Goal: Task Accomplishment & Management: Complete application form

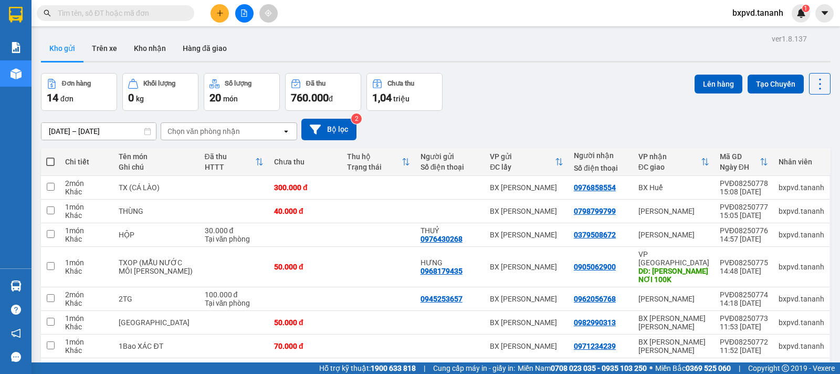
click at [162, 15] on input "text" at bounding box center [120, 13] width 124 height 12
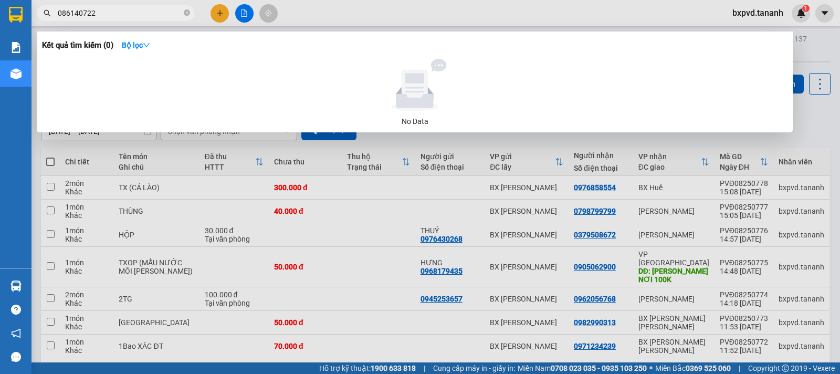
click at [68, 10] on input "086140722" at bounding box center [120, 13] width 124 height 12
click at [137, 15] on input "0866140722" at bounding box center [120, 13] width 124 height 12
click at [83, 14] on input "0866140722" at bounding box center [120, 13] width 124 height 12
type input "0866140722"
drag, startPoint x: 56, startPoint y: 10, endPoint x: 78, endPoint y: 10, distance: 22.1
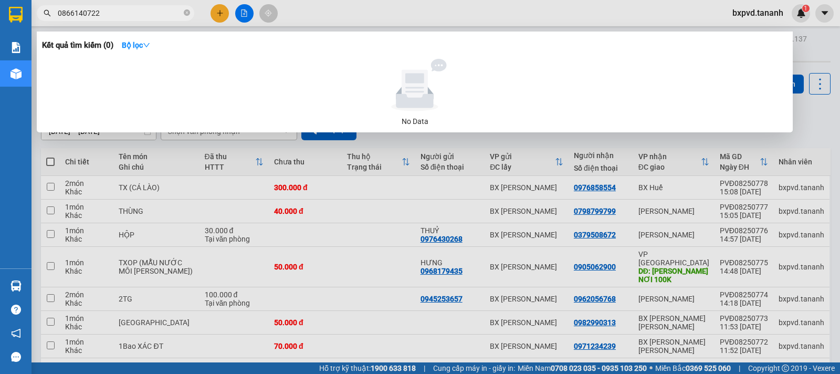
click at [78, 10] on span "0866140722" at bounding box center [115, 13] width 157 height 16
click at [76, 10] on input "0866140722" at bounding box center [120, 13] width 124 height 12
click at [159, 14] on input "0866140722" at bounding box center [120, 13] width 124 height 12
click at [188, 15] on icon "close-circle" at bounding box center [187, 12] width 6 height 6
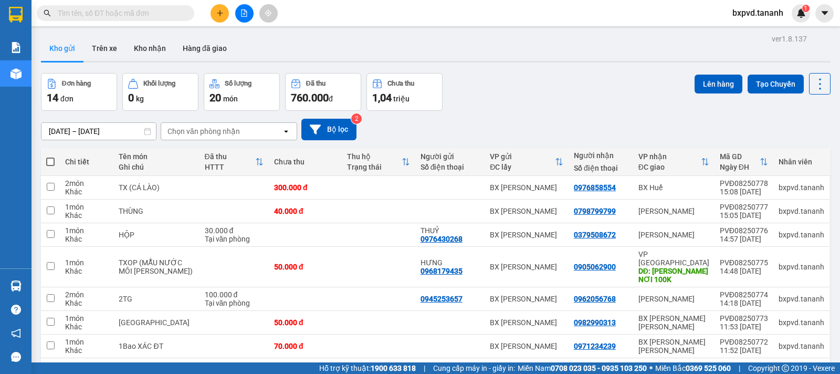
click at [109, 13] on input "text" at bounding box center [120, 13] width 124 height 12
click at [162, 13] on input "text" at bounding box center [120, 13] width 124 height 12
click at [177, 13] on input "text" at bounding box center [120, 13] width 124 height 12
click at [223, 17] on button at bounding box center [220, 13] width 18 height 18
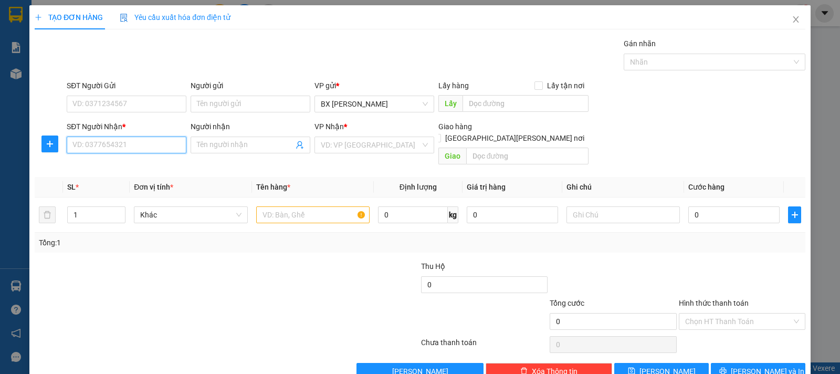
click at [139, 144] on input "SĐT Người Nhận *" at bounding box center [127, 144] width 120 height 17
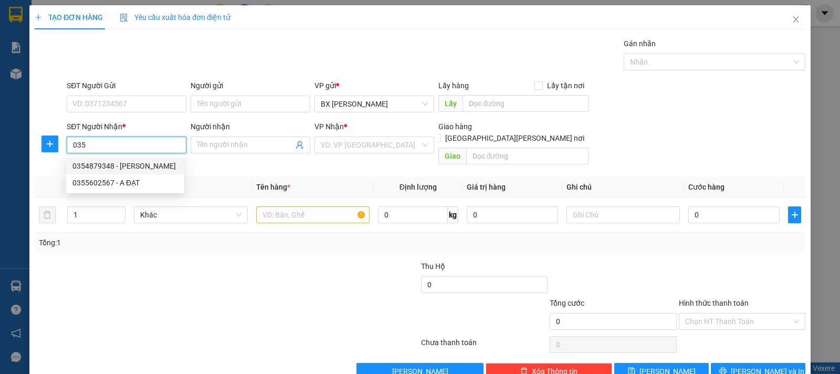
click at [148, 147] on input "035" at bounding box center [127, 144] width 120 height 17
click at [150, 171] on div "0326567356" at bounding box center [125, 166] width 106 height 12
type input "0326567356"
type input "XÁC [PERSON_NAME]"
type input "1.480.000"
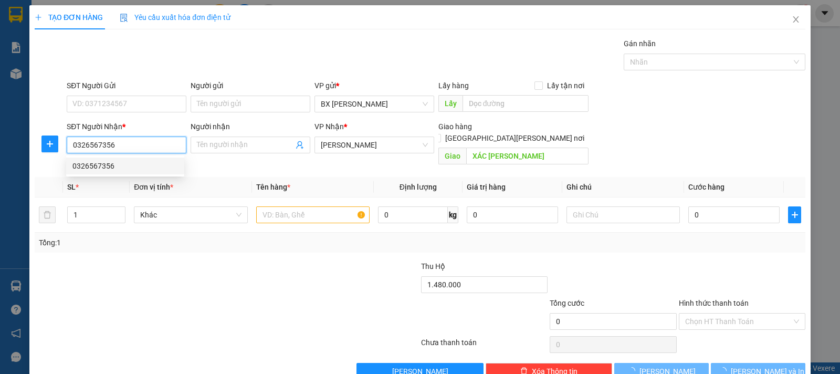
type input "70.000"
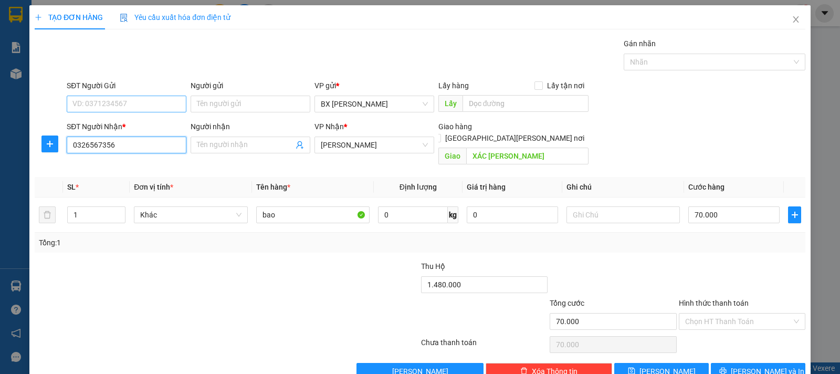
type input "0326567356"
click at [157, 106] on input "SĐT Người Gửi" at bounding box center [127, 104] width 120 height 17
click at [152, 121] on div "0333981123" at bounding box center [125, 125] width 106 height 12
type input "0333981123"
click at [528, 148] on input "XÁC [PERSON_NAME]" at bounding box center [527, 156] width 123 height 17
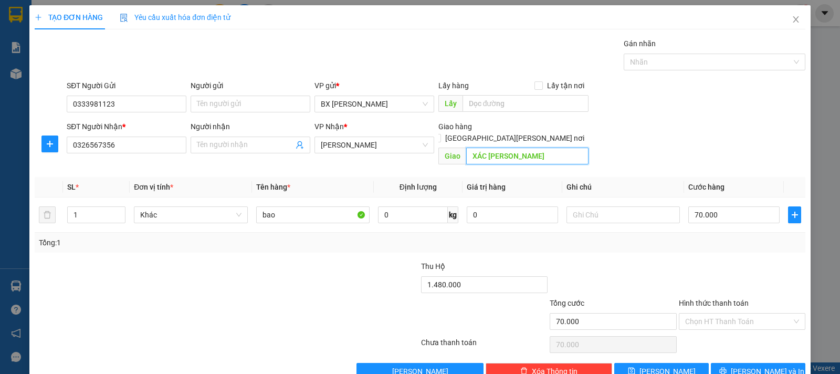
click at [528, 148] on input "XÁC [PERSON_NAME]" at bounding box center [527, 156] width 123 height 17
type input "XÁC [PERSON_NAME] 1 [PERSON_NAME]"
click at [693, 206] on input "70.000" at bounding box center [733, 214] width 91 height 17
type input "5"
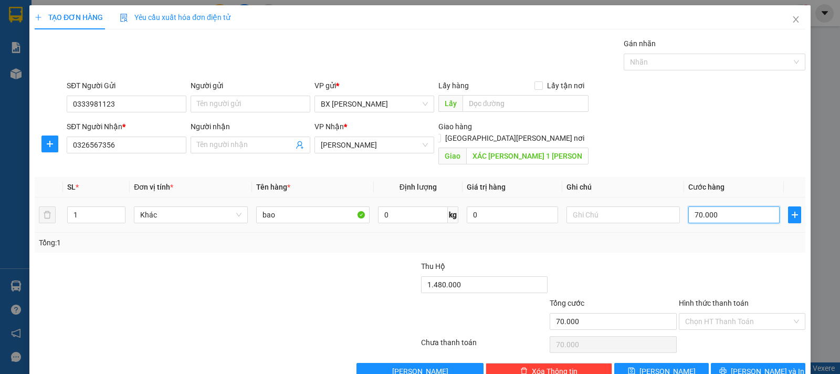
type input "5"
type input "50"
type input "50.000"
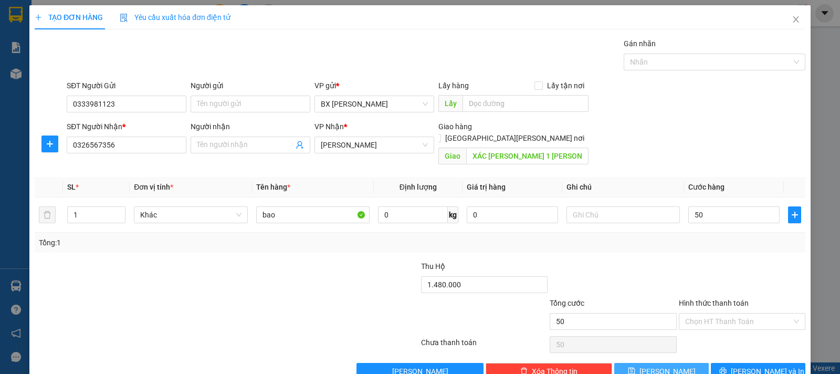
type input "50.000"
click at [684, 363] on button "[PERSON_NAME]" at bounding box center [661, 371] width 94 height 17
type input "0"
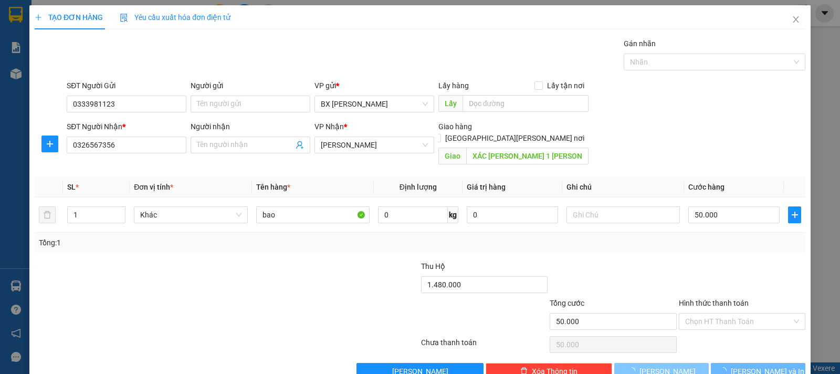
type input "0"
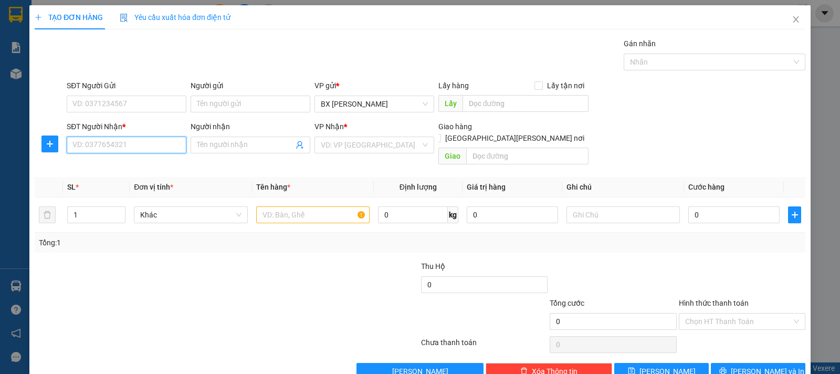
click at [149, 146] on input "SĐT Người Nhận *" at bounding box center [127, 144] width 120 height 17
type input "0389734958"
click at [307, 206] on input "text" at bounding box center [312, 214] width 113 height 17
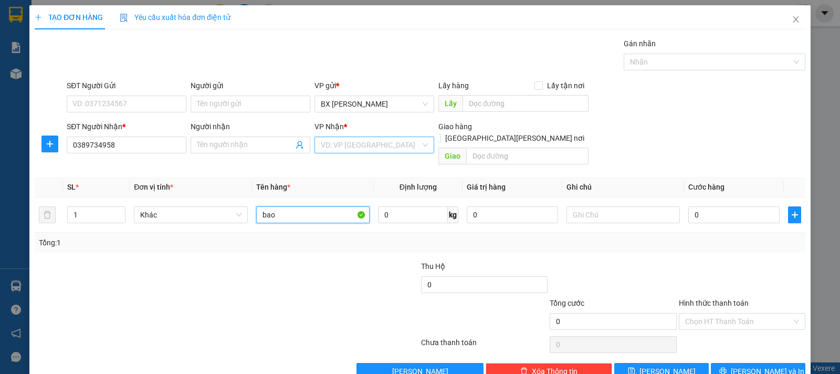
type input "bao"
click at [346, 142] on input "search" at bounding box center [371, 145] width 100 height 16
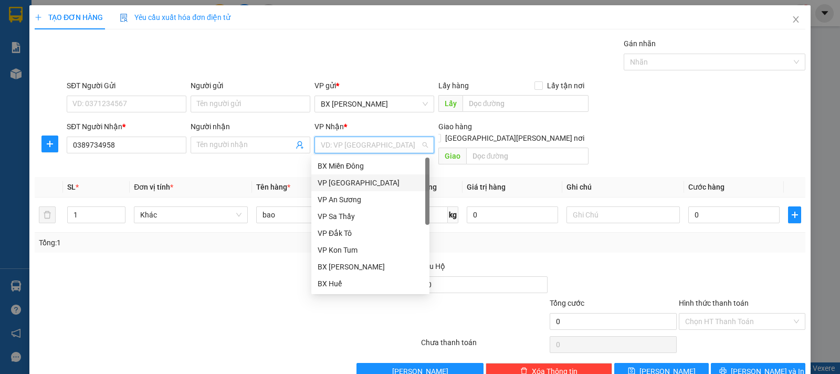
click at [356, 184] on div "VP [GEOGRAPHIC_DATA]" at bounding box center [371, 183] width 106 height 12
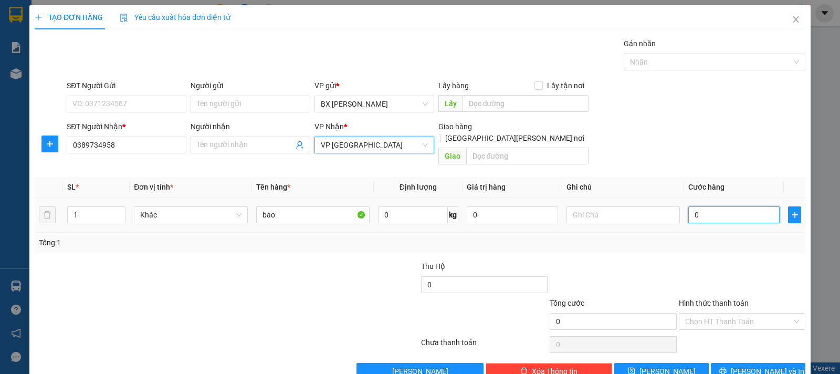
click at [725, 206] on input "0" at bounding box center [733, 214] width 91 height 17
type input "1"
type input "12"
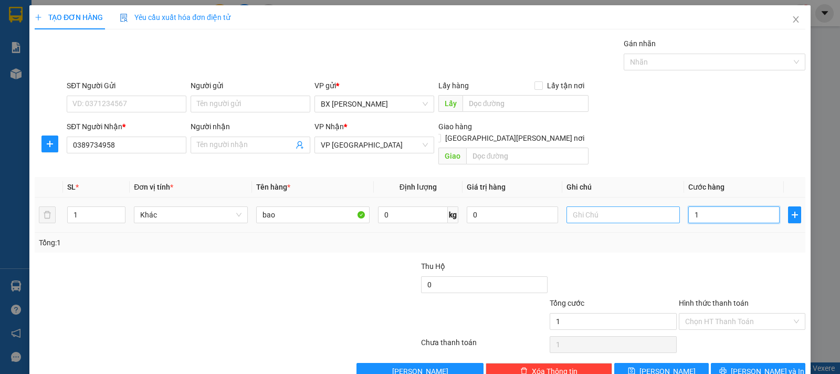
type input "12"
type input "120"
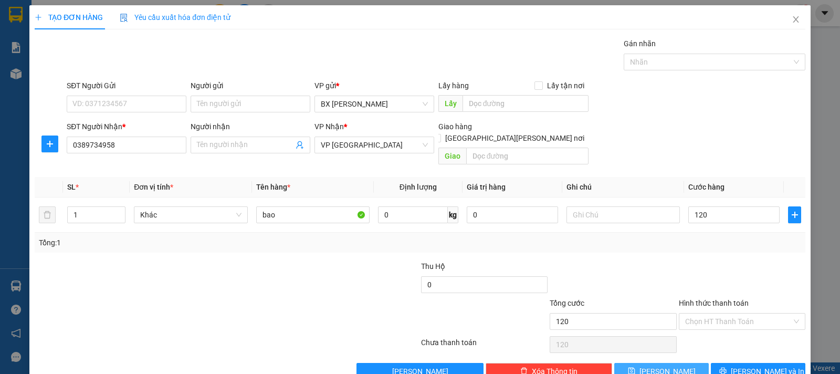
type input "120.000"
click at [681, 363] on button "[PERSON_NAME]" at bounding box center [661, 371] width 94 height 17
type input "0"
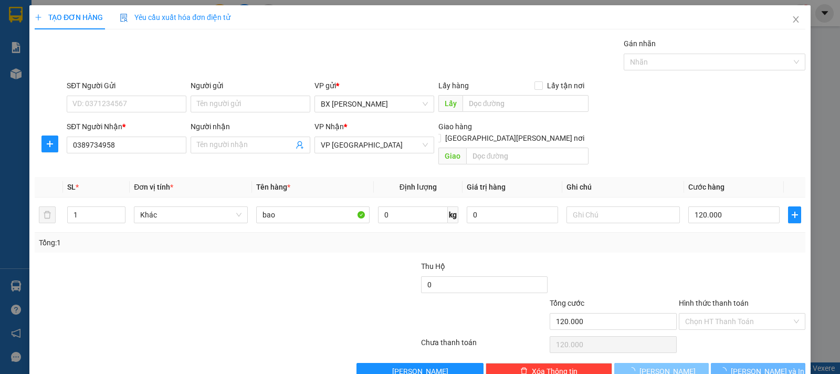
type input "0"
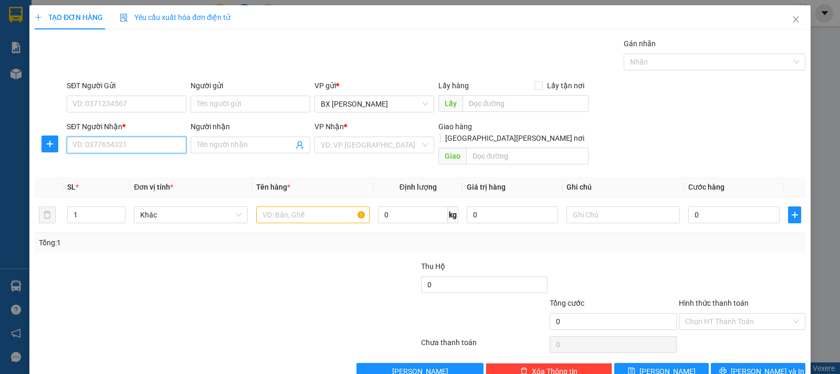
click at [151, 141] on input "SĐT Người Nhận *" at bounding box center [127, 144] width 120 height 17
click at [160, 102] on input "SĐT Người Gửi" at bounding box center [127, 104] width 120 height 17
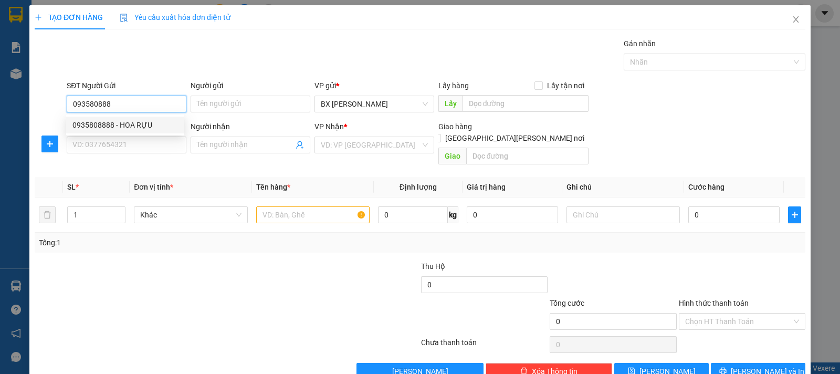
click at [151, 123] on div "0935808888 - HOA RỰU" at bounding box center [125, 125] width 106 height 12
type input "0935808888"
type input "HOA RỰU"
type input "0919777374"
type input "HỒNG"
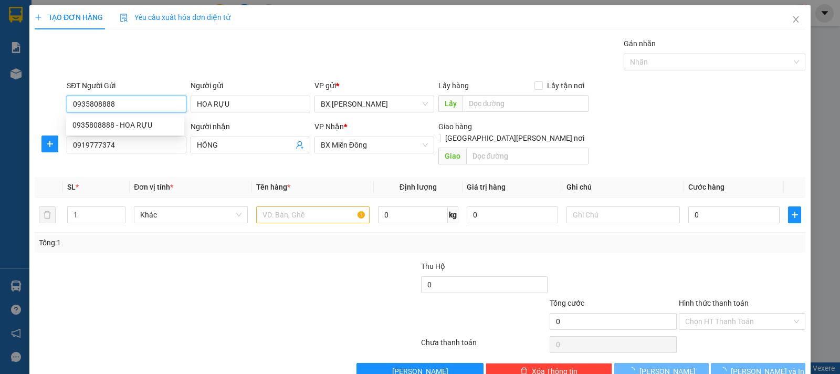
type input "500.000"
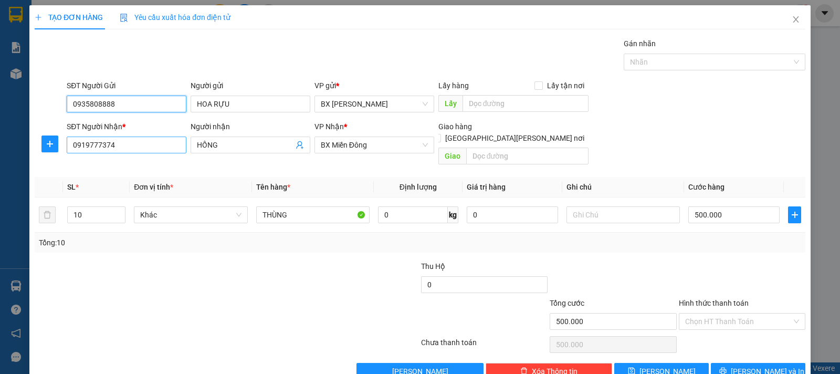
type input "0935808888"
click at [142, 147] on input "0919777374" at bounding box center [127, 144] width 120 height 17
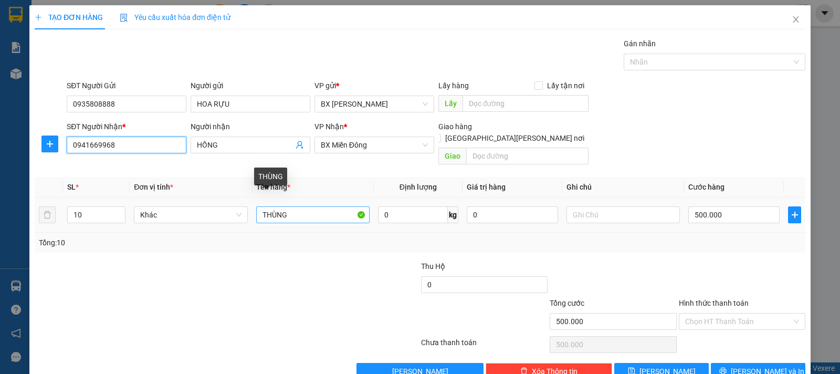
type input "0941669968"
click at [256, 206] on input "THÙNG" at bounding box center [312, 214] width 113 height 17
type input "2THÙNG"
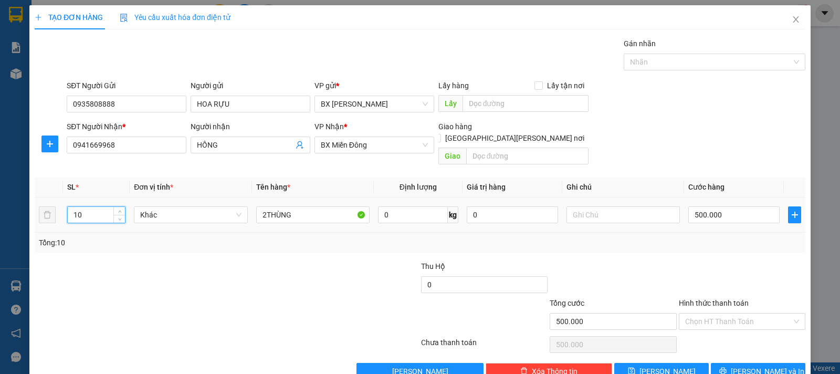
click at [101, 207] on input "10" at bounding box center [96, 215] width 57 height 16
type input "1"
type input "2"
click at [702, 206] on input "500.000" at bounding box center [733, 214] width 91 height 17
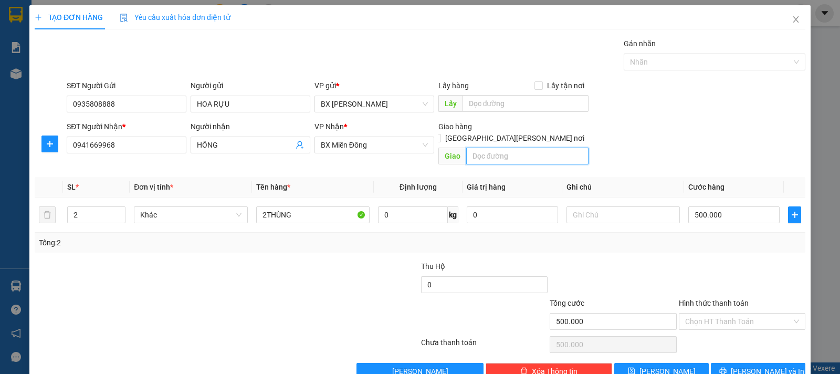
click at [564, 148] on input "text" at bounding box center [527, 156] width 123 height 17
click at [707, 206] on input "500.000" at bounding box center [733, 214] width 91 height 17
type input "1"
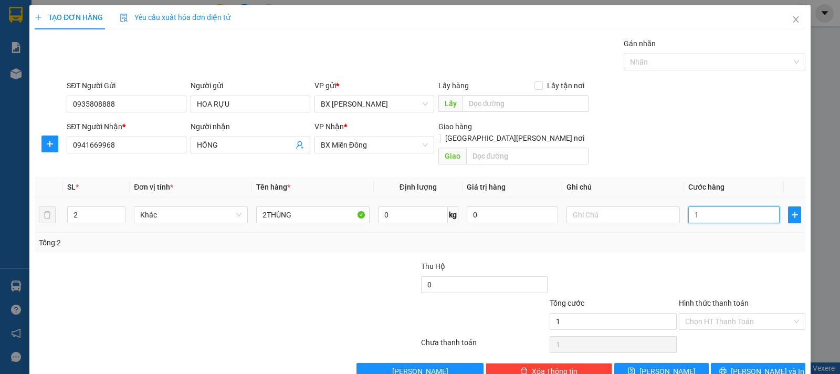
type input "10"
type input "100"
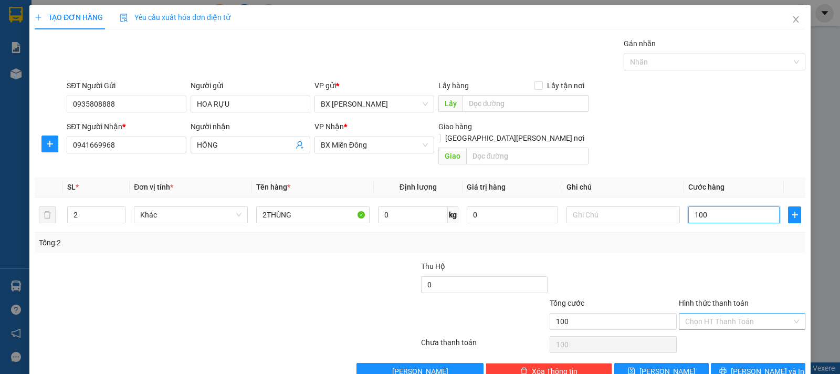
type input "100"
type input "100.000"
click at [714, 313] on input "Hình thức thanh toán" at bounding box center [738, 321] width 107 height 16
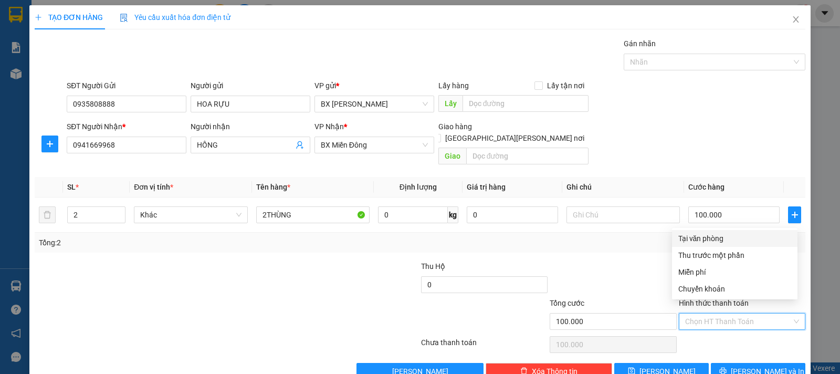
click at [721, 241] on div "Tại văn phòng" at bounding box center [734, 239] width 113 height 12
type input "0"
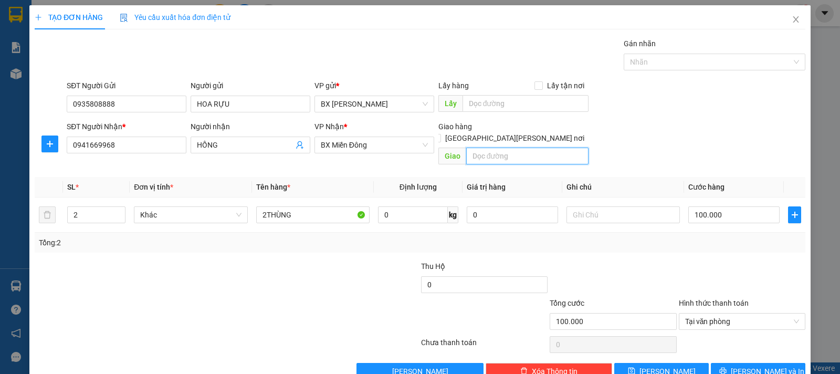
click at [488, 148] on input "text" at bounding box center [527, 156] width 123 height 17
type input "gtn cr"
click at [679, 364] on button "[PERSON_NAME]" at bounding box center [661, 371] width 94 height 17
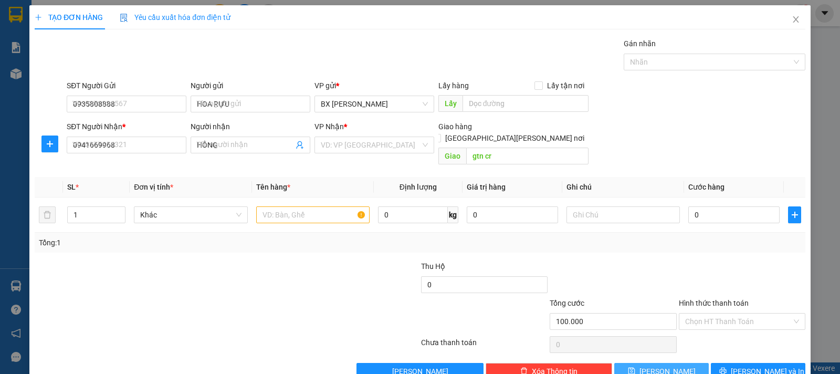
type input "0"
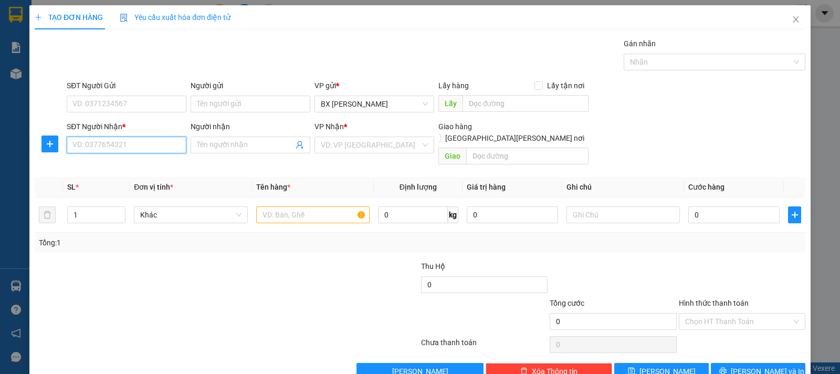
click at [163, 146] on input "SĐT Người Nhận *" at bounding box center [127, 144] width 120 height 17
click at [345, 149] on input "search" at bounding box center [371, 145] width 100 height 16
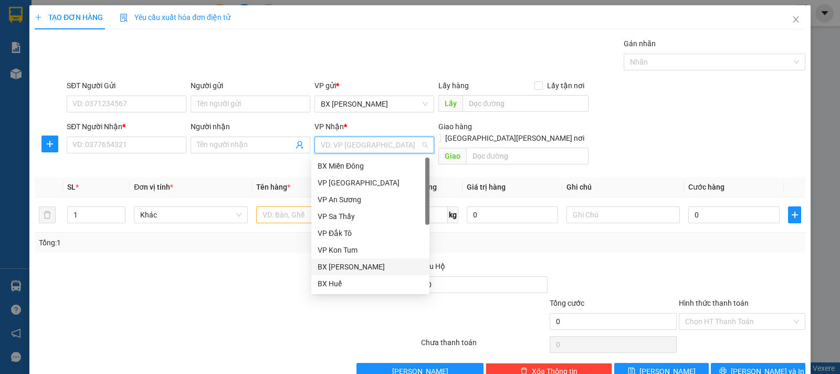
scroll to position [118, 0]
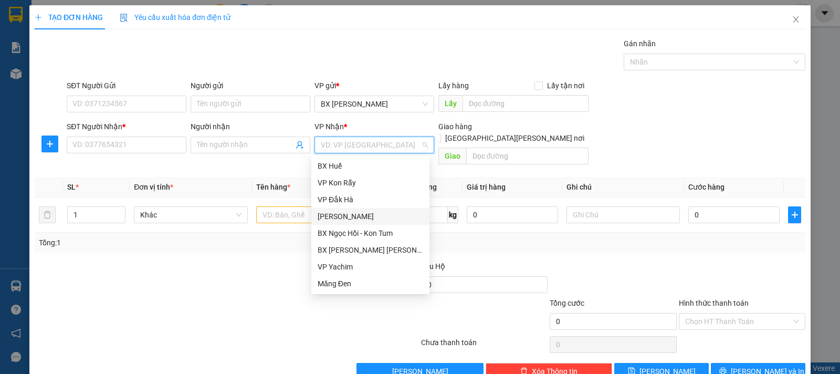
click at [359, 211] on div "[PERSON_NAME]" at bounding box center [371, 217] width 106 height 12
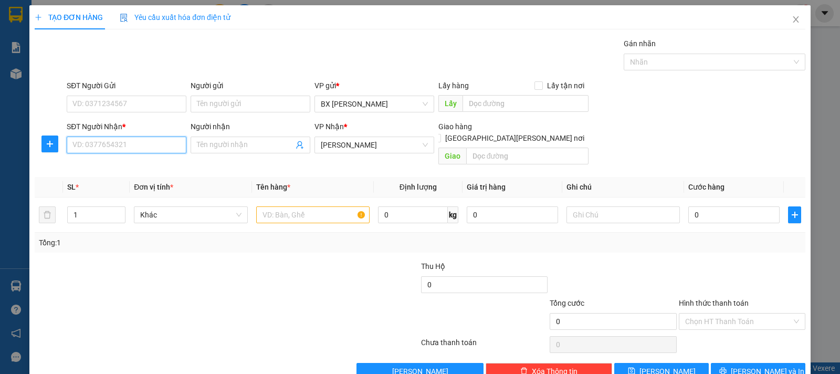
click at [177, 151] on input "SĐT Người Nhận *" at bounding box center [127, 144] width 120 height 17
click at [177, 143] on input "SĐT Người Nhận *" at bounding box center [127, 144] width 120 height 17
type input "0938248566"
click at [147, 170] on div "0938248566 - [PERSON_NAME]" at bounding box center [125, 166] width 106 height 12
type input "DUY"
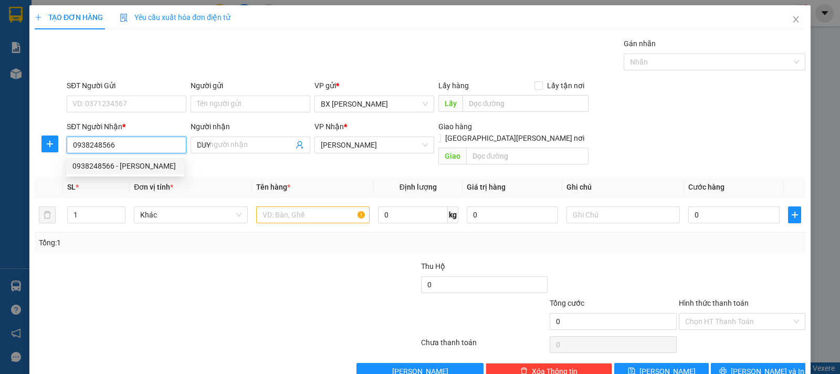
type input "50.000"
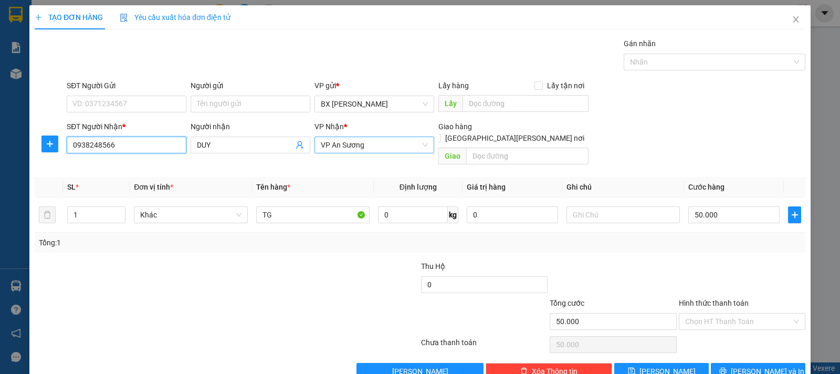
click at [405, 144] on span "VP An Sương" at bounding box center [374, 145] width 107 height 16
type input "0938248566"
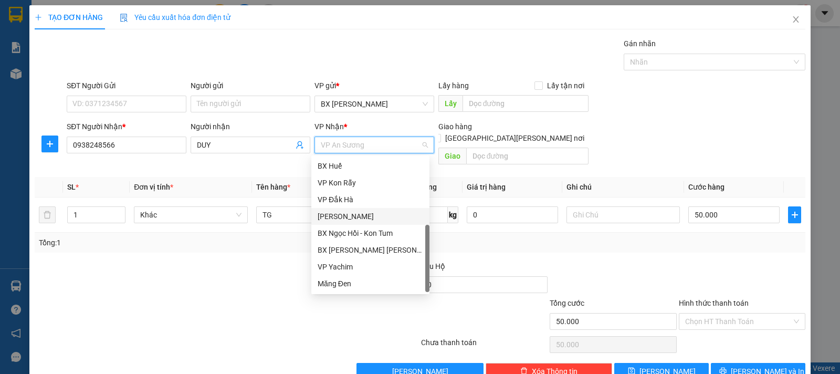
click at [361, 217] on div "[PERSON_NAME]" at bounding box center [371, 217] width 106 height 12
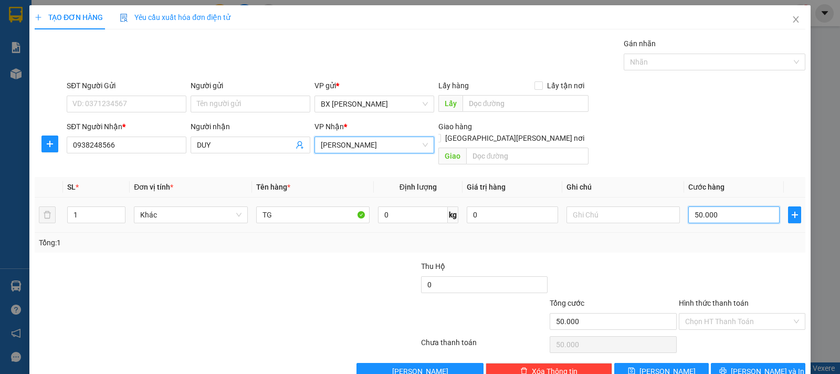
click at [702, 206] on input "50.000" at bounding box center [733, 214] width 91 height 17
type input "3"
type input "30"
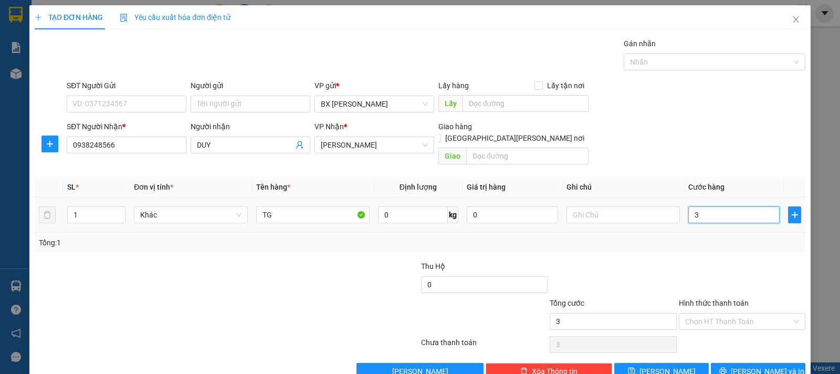
type input "30"
type input "30.000"
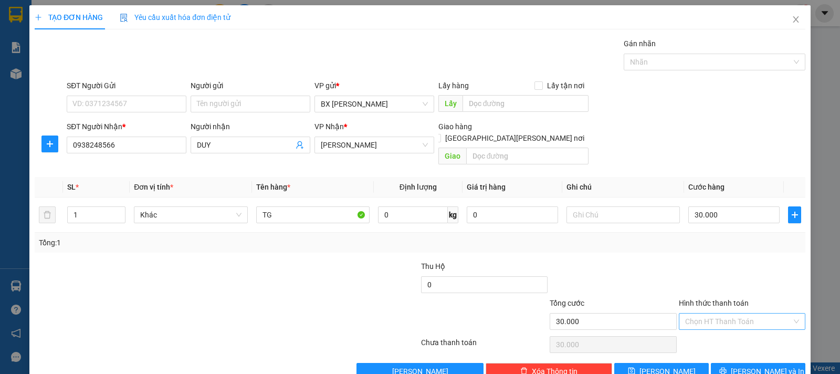
click at [717, 313] on input "Hình thức thanh toán" at bounding box center [738, 321] width 107 height 16
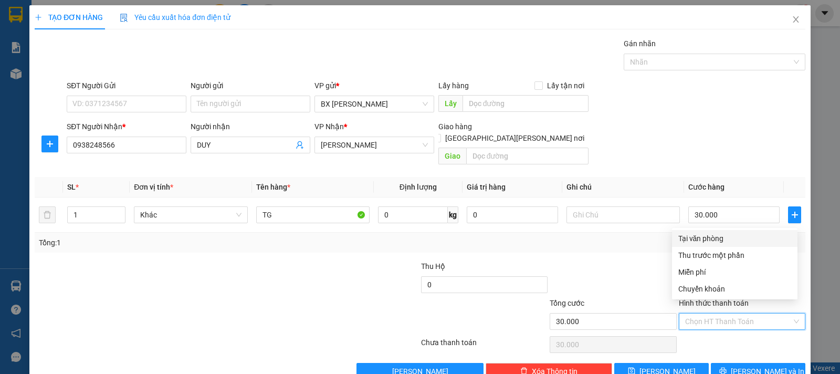
click at [725, 236] on div "Tại văn phòng" at bounding box center [734, 239] width 113 height 12
type input "0"
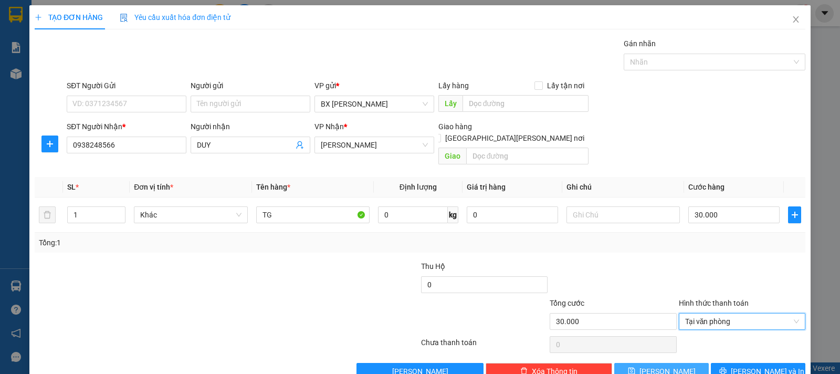
click at [681, 363] on button "[PERSON_NAME]" at bounding box center [661, 371] width 94 height 17
type input "0"
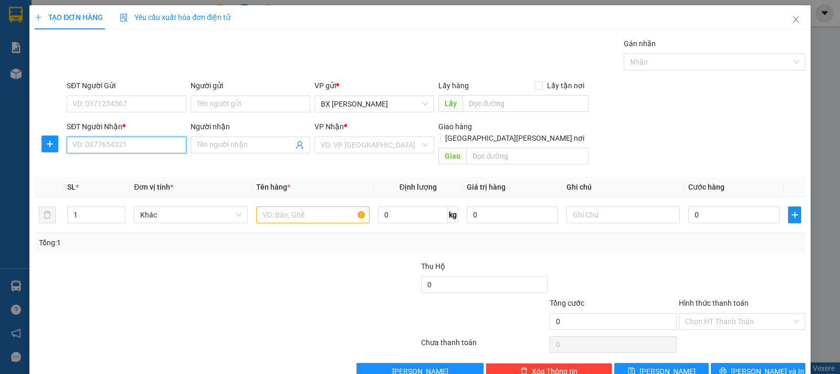
click at [167, 148] on input "SĐT Người Nhận *" at bounding box center [127, 144] width 120 height 17
type input "0906570415"
click at [152, 158] on div "0906570415" at bounding box center [125, 165] width 118 height 17
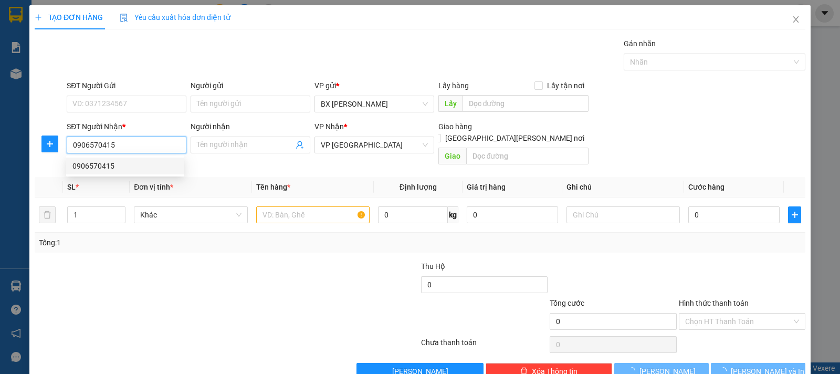
type input "60.000"
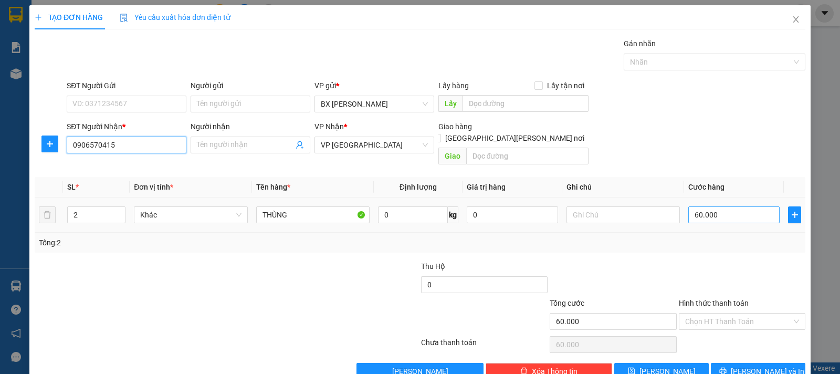
type input "0906570415"
click at [694, 206] on input "60.000" at bounding box center [733, 214] width 91 height 17
type input "1"
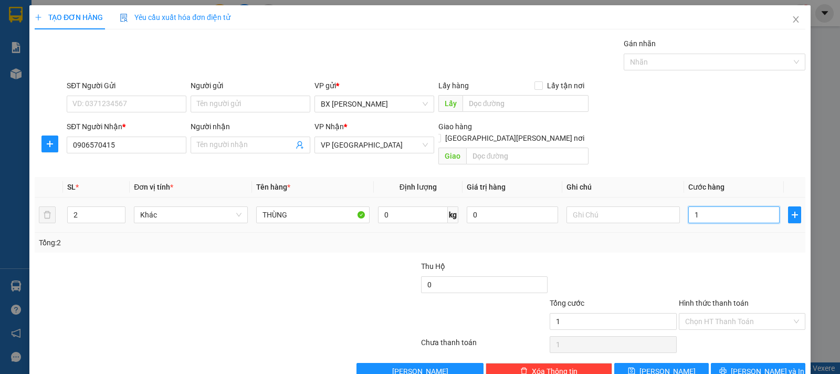
type input "10"
type input "100"
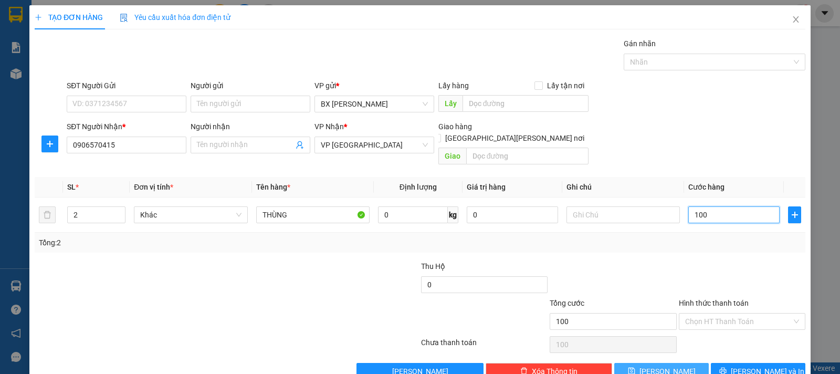
type input "100"
type input "100.000"
click at [670, 363] on button "[PERSON_NAME]" at bounding box center [661, 371] width 94 height 17
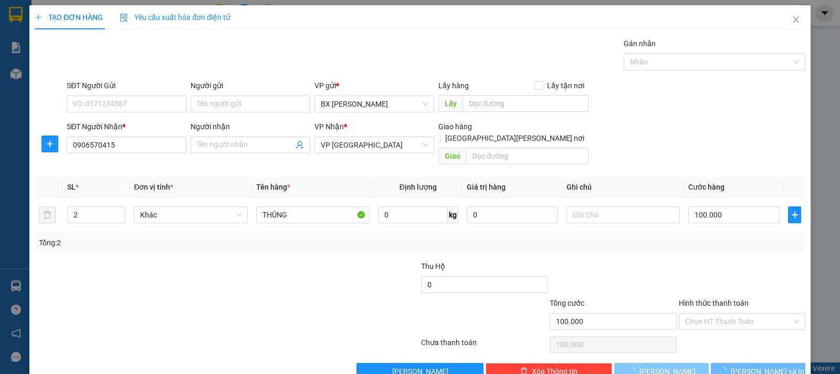
type input "0"
